Goal: Check status: Check status

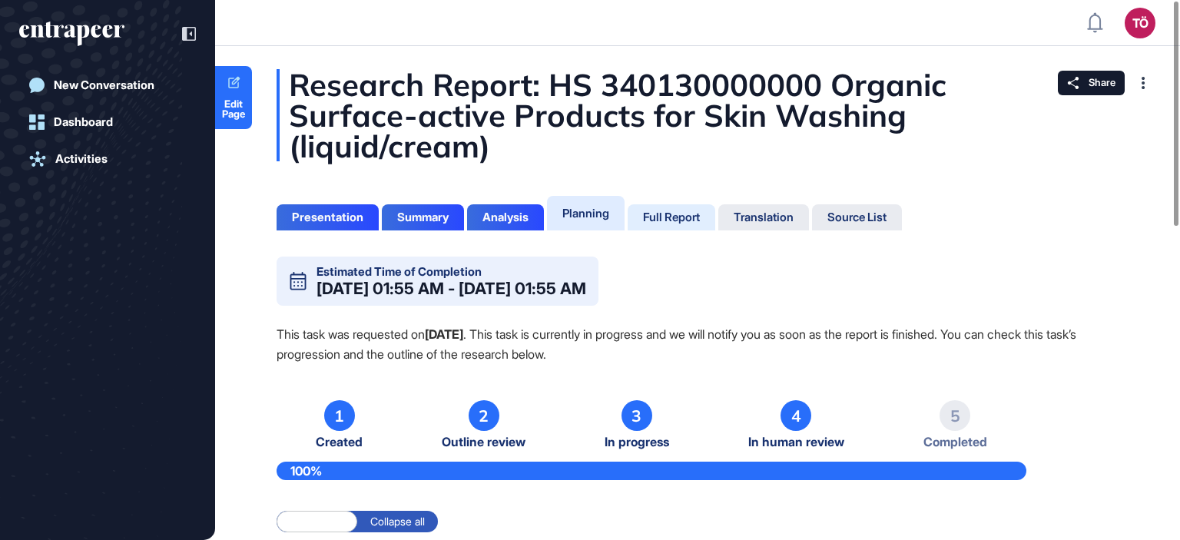
click at [676, 222] on div "Full Report" at bounding box center [671, 217] width 57 height 14
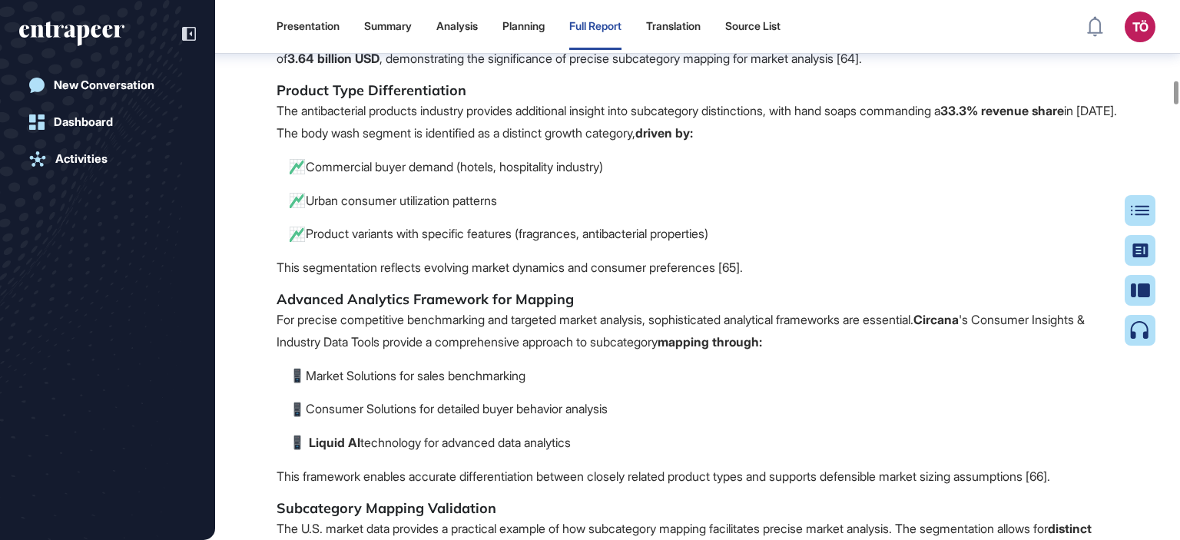
scroll to position [10568, 0]
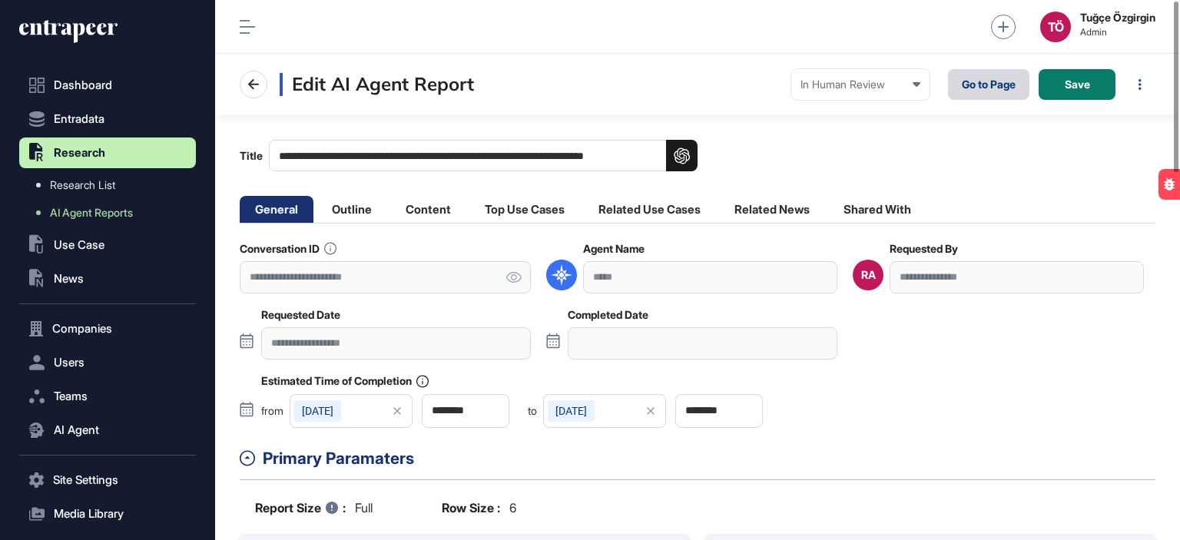
click at [963, 88] on link "Go to Page" at bounding box center [988, 84] width 81 height 31
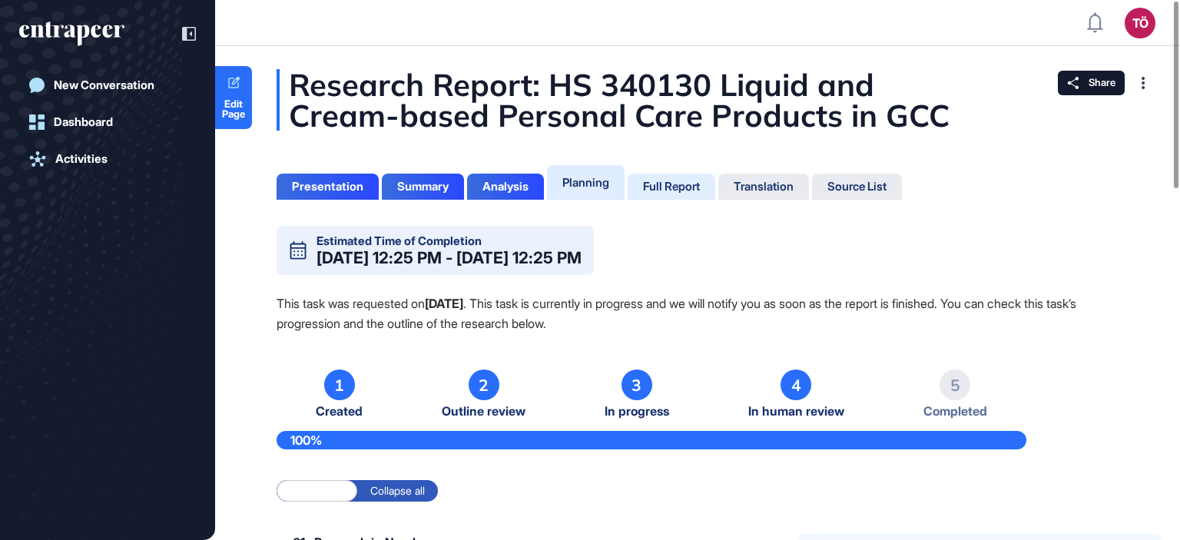
click at [659, 184] on div "Full Report" at bounding box center [671, 187] width 57 height 14
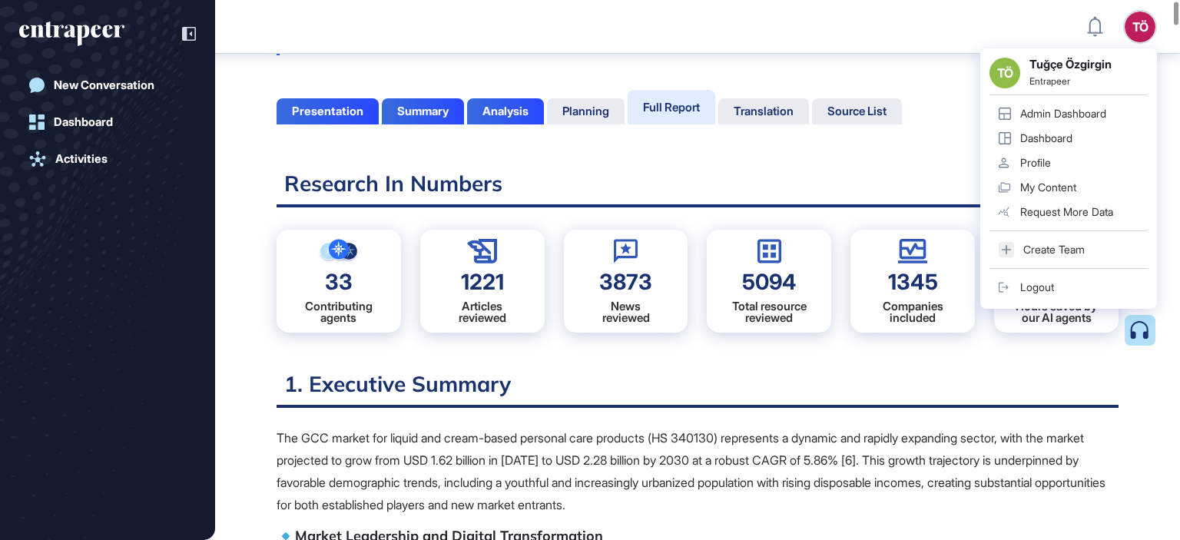
scroll to position [84, 0]
